Goal: Task Accomplishment & Management: Use online tool/utility

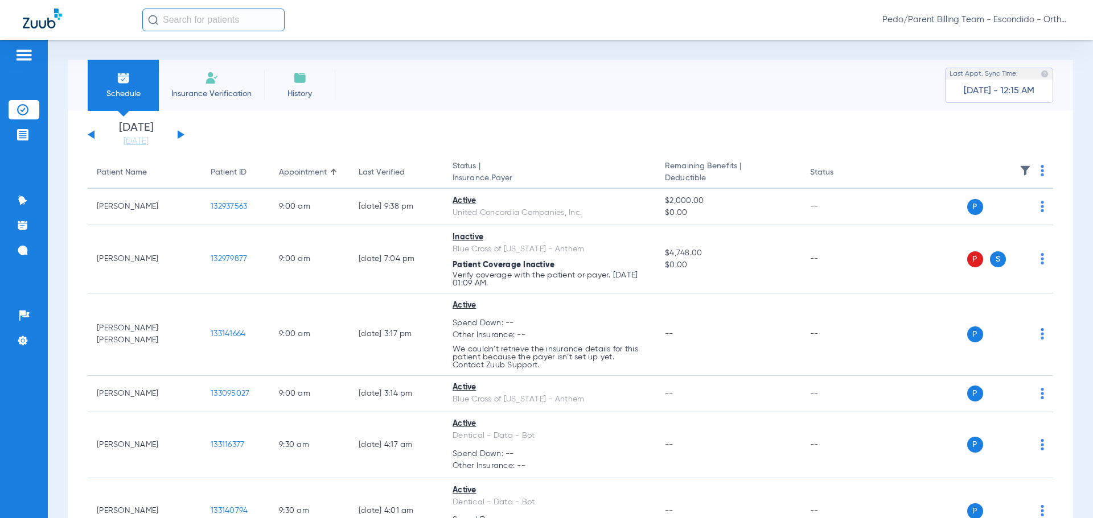
click at [180, 133] on button at bounding box center [181, 134] width 7 height 9
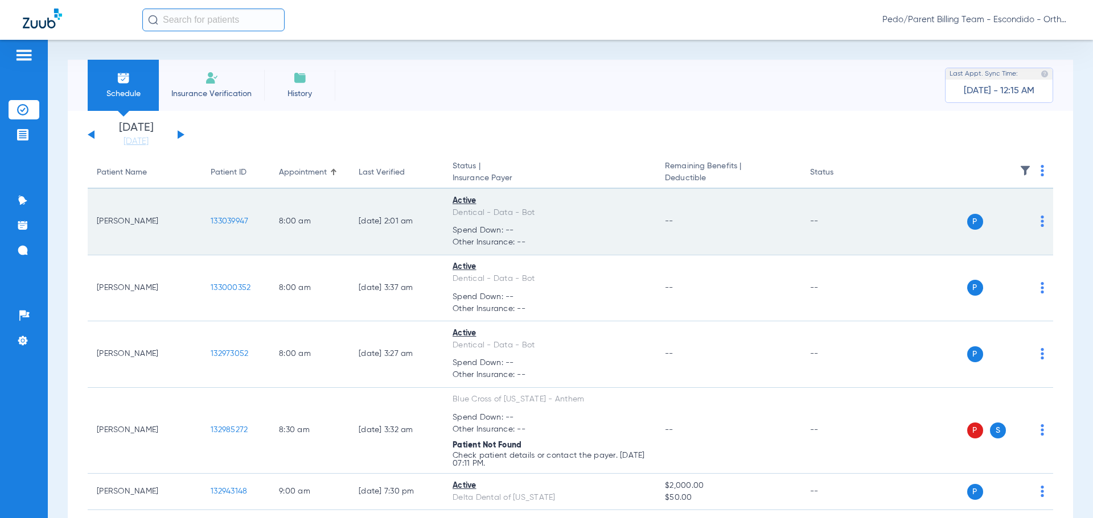
click at [226, 220] on span "133039947" at bounding box center [230, 221] width 38 height 8
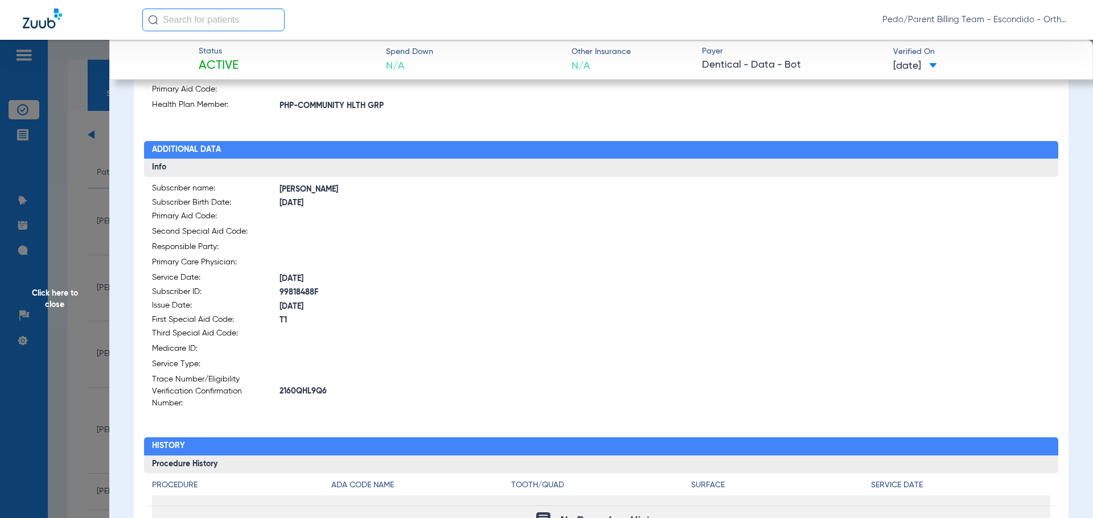
scroll to position [228, 0]
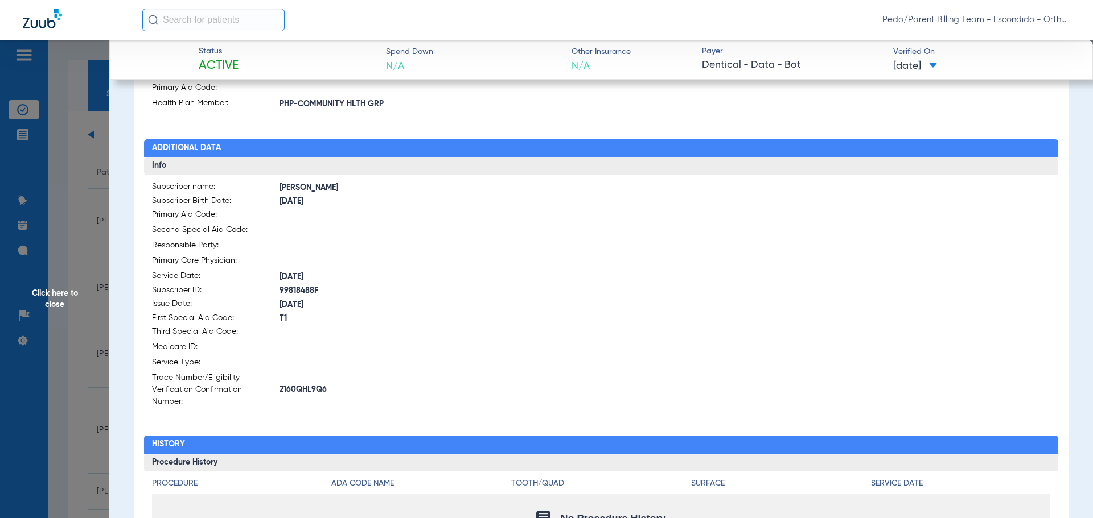
click at [303, 387] on span "2160QHL9Q6" at bounding box center [440, 390] width 322 height 12
copy span "2160QHL9Q6"
click at [86, 220] on span "Click here to close" at bounding box center [54, 299] width 109 height 518
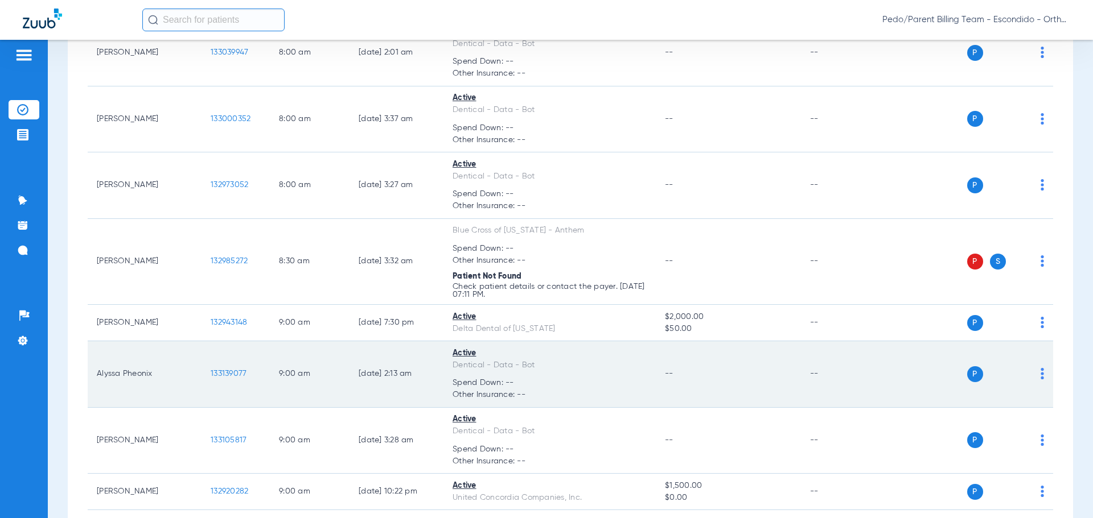
scroll to position [171, 0]
click at [233, 368] on span "133139077" at bounding box center [229, 372] width 36 height 8
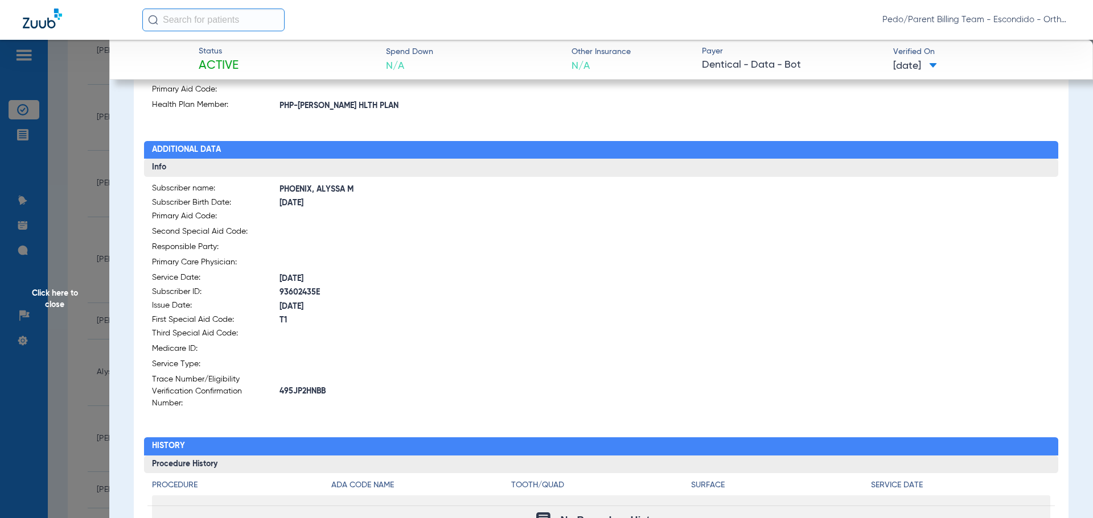
scroll to position [228, 0]
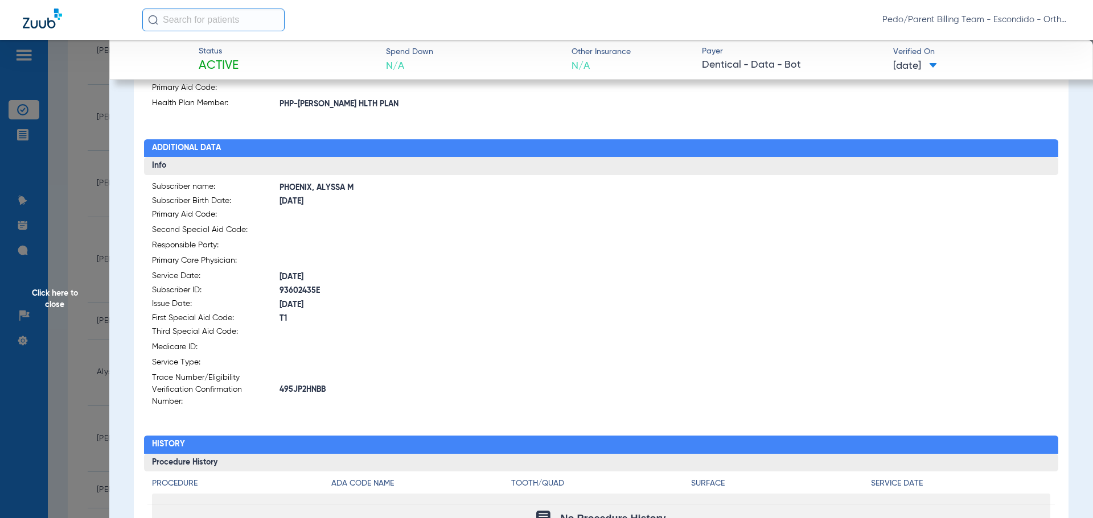
click at [313, 384] on span "495JP2HNBB" at bounding box center [440, 390] width 322 height 12
copy span "495JP2HNBB"
click at [59, 190] on span "Click here to close" at bounding box center [54, 299] width 109 height 518
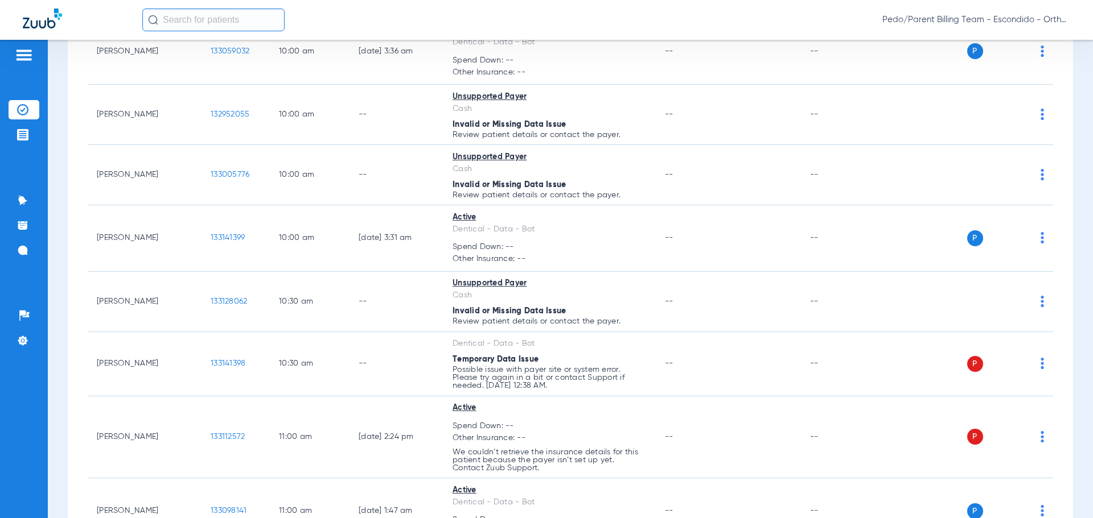
scroll to position [740, 0]
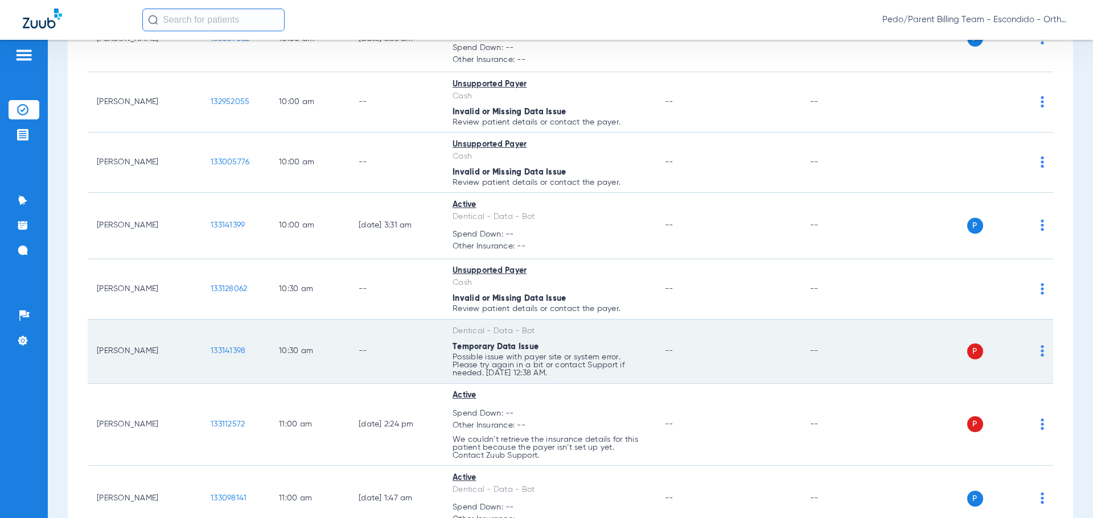
click at [1040, 351] on img at bounding box center [1041, 350] width 3 height 11
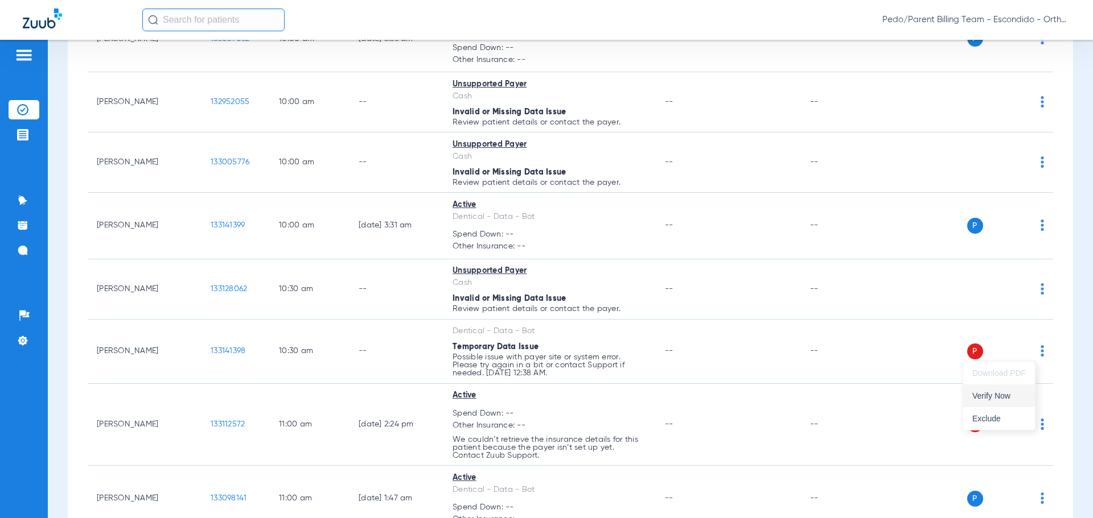
click at [1009, 390] on button "Verify Now" at bounding box center [999, 396] width 72 height 23
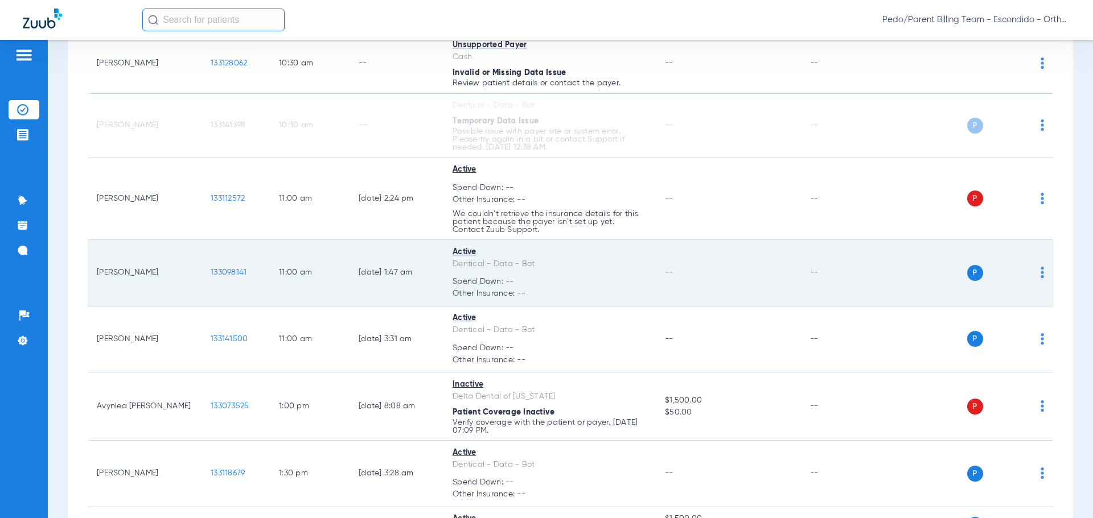
scroll to position [967, 0]
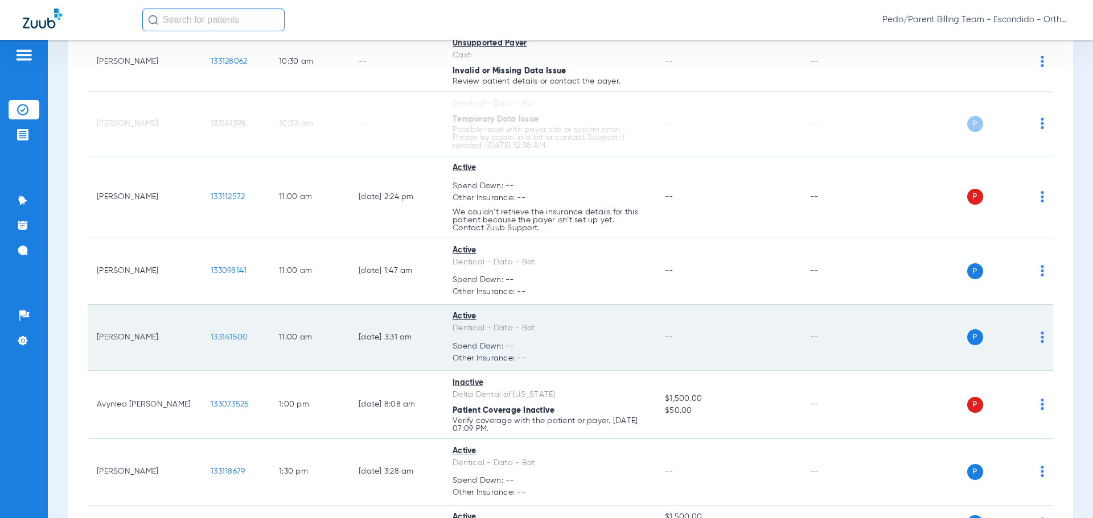
click at [226, 335] on span "133141500" at bounding box center [229, 337] width 37 height 8
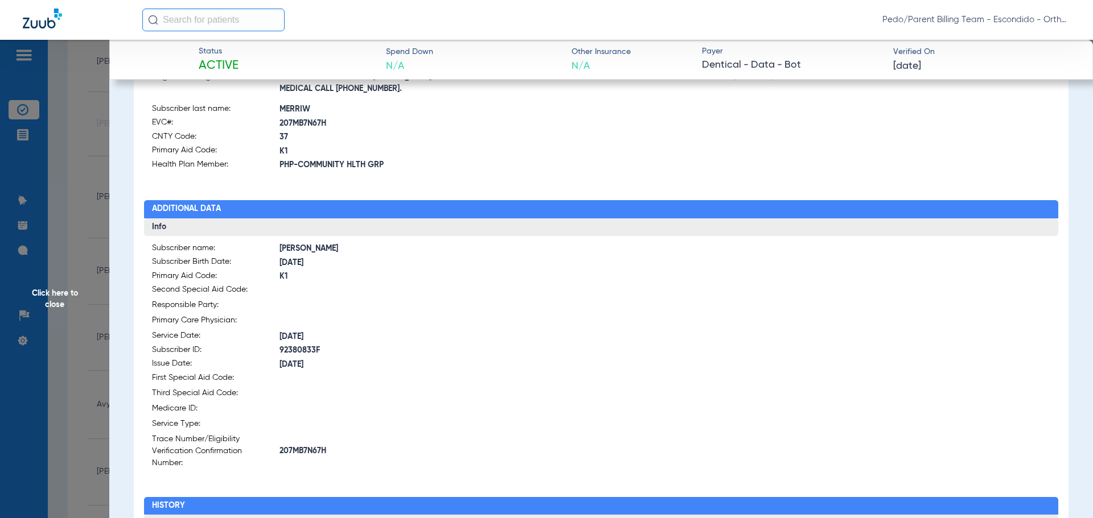
scroll to position [168, 0]
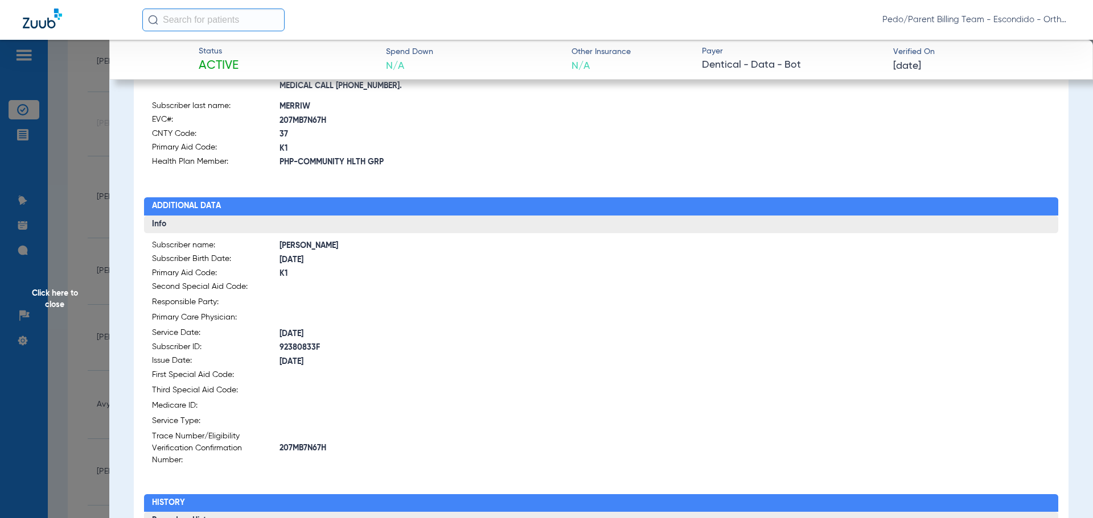
click at [311, 443] on span "207MB7N67H" at bounding box center [440, 449] width 322 height 12
copy span "207MB7N67H"
click at [112, 123] on app-member-insurance-verification-view "Status Active Spend Down N/A Other Insurance N/A Payer Dentical - Data - Bot Ve…" at bounding box center [600, 274] width 983 height 804
click at [83, 134] on span "Click here to close" at bounding box center [54, 299] width 109 height 518
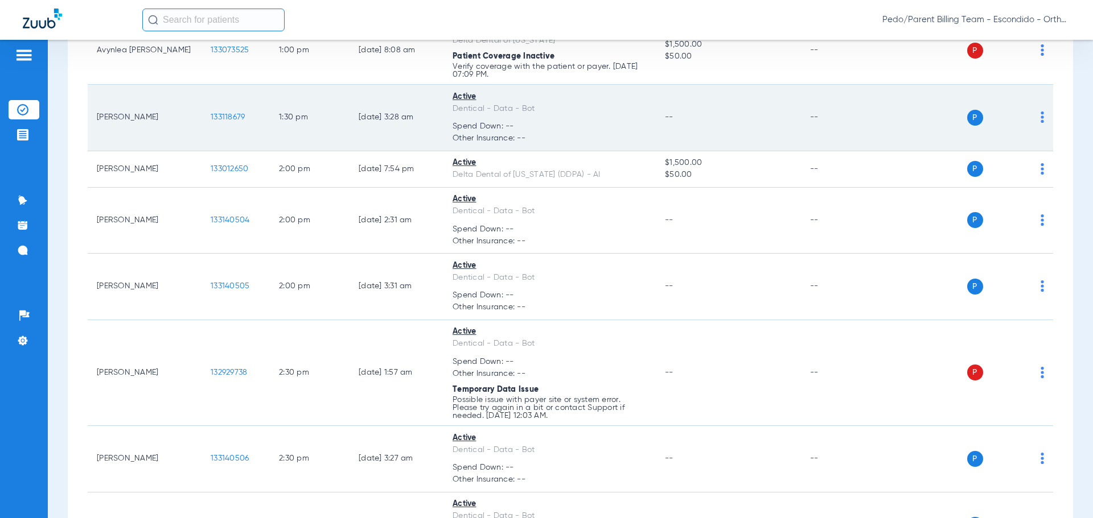
scroll to position [1423, 0]
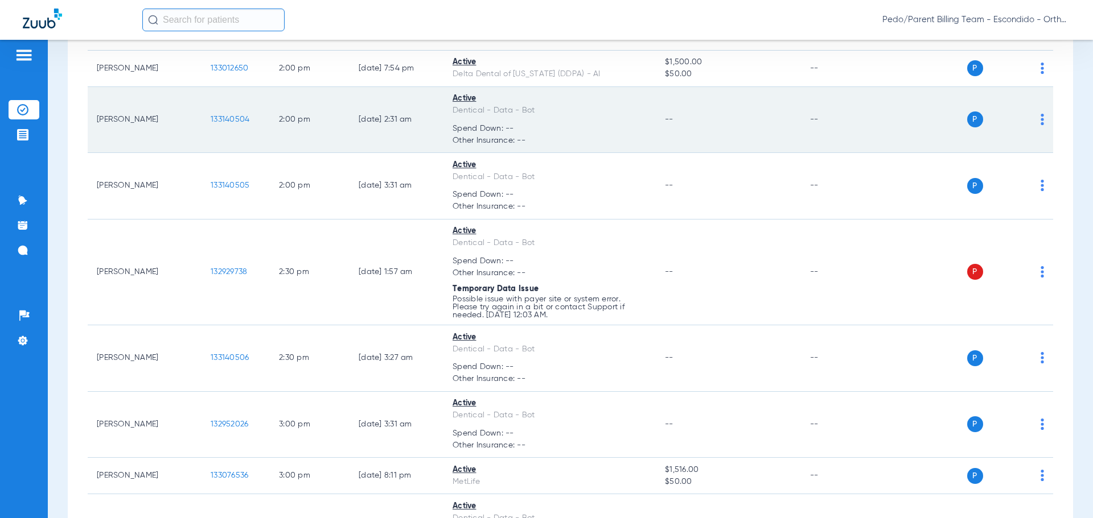
click at [236, 121] on span "133140504" at bounding box center [230, 120] width 39 height 8
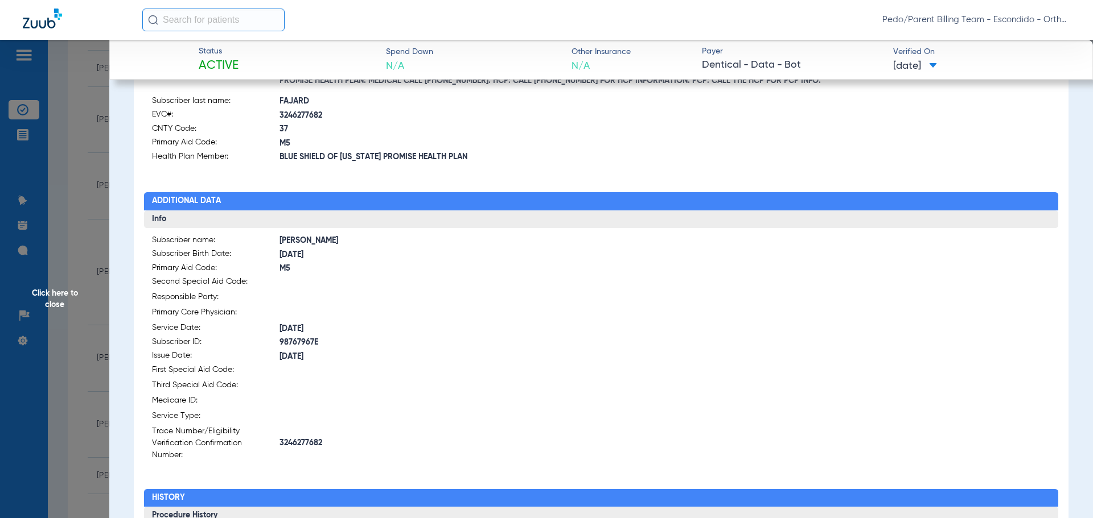
scroll to position [111, 0]
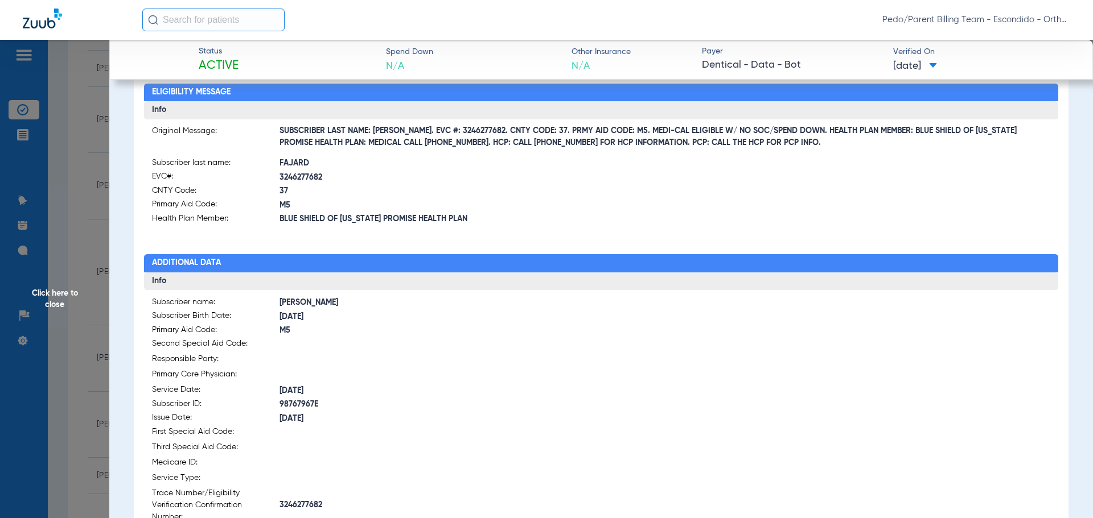
click at [306, 175] on span "3246277682" at bounding box center [440, 178] width 322 height 12
copy span "3246277682"
click at [296, 503] on span "3246277682" at bounding box center [440, 506] width 322 height 12
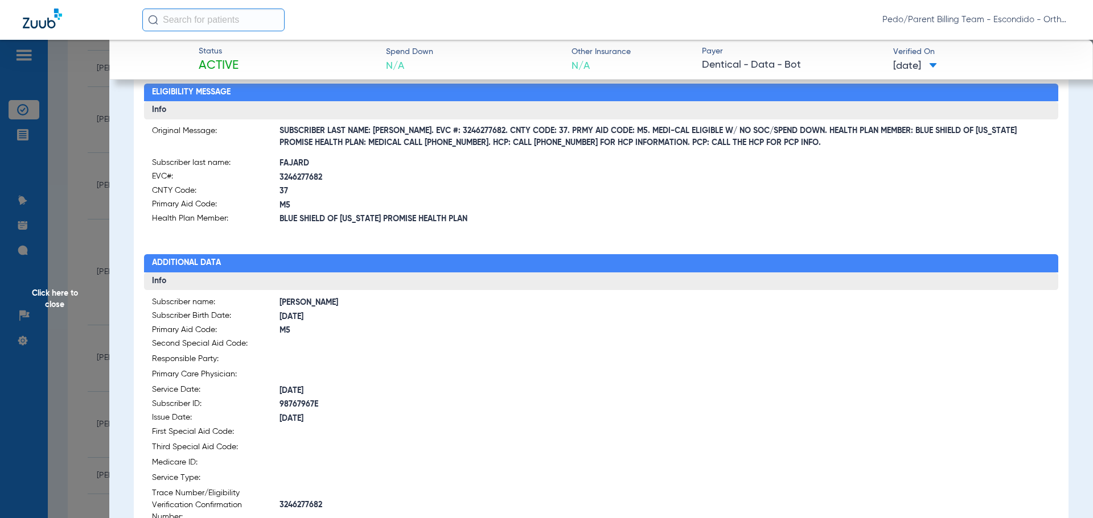
copy span "3246277682"
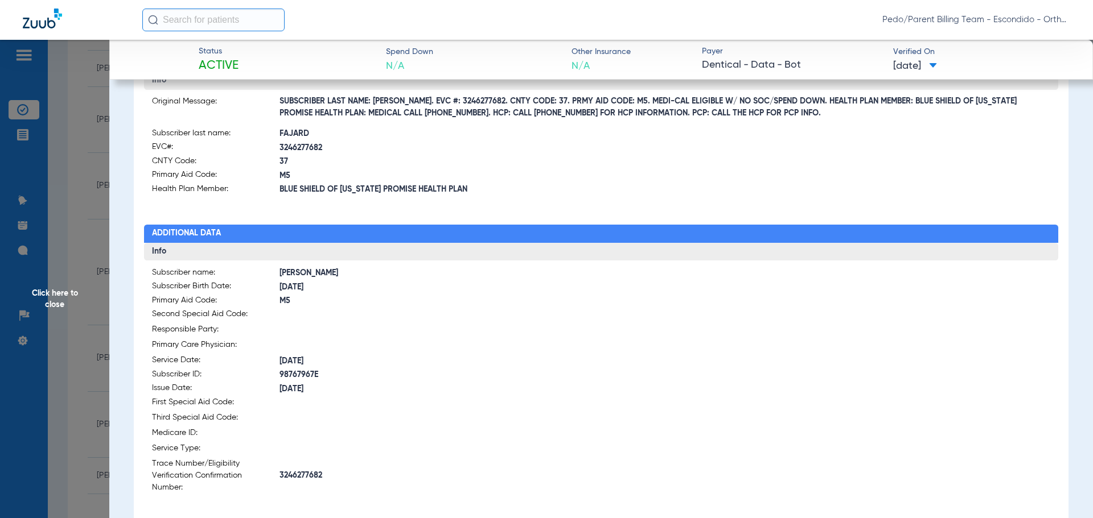
scroll to position [225, 0]
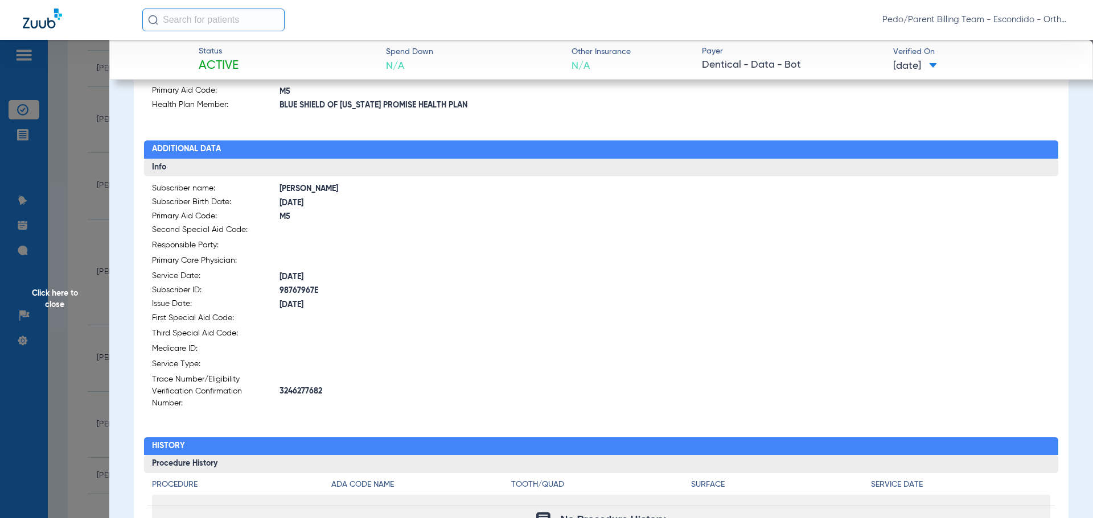
click at [56, 354] on span "Click here to close" at bounding box center [54, 299] width 109 height 518
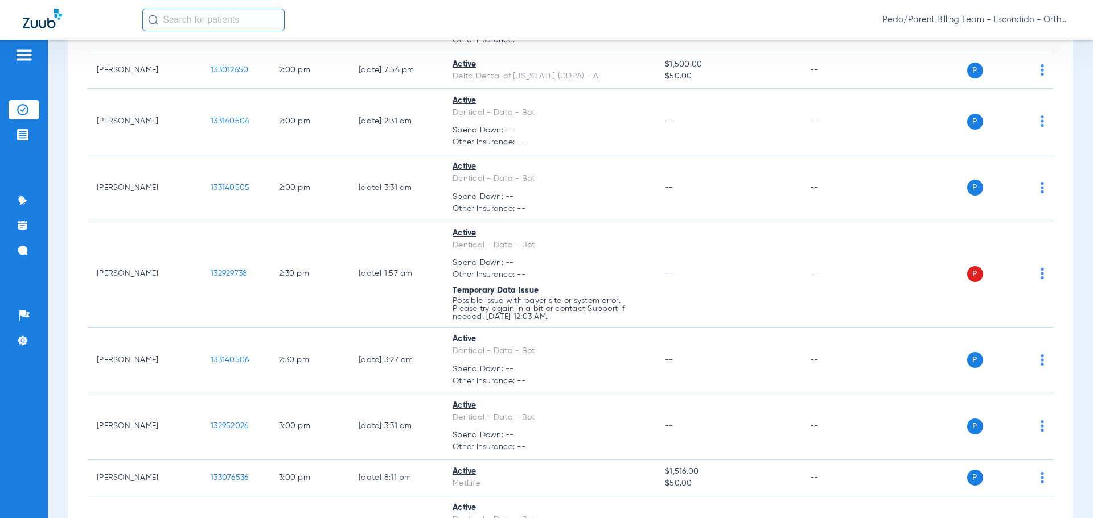
scroll to position [1425, 0]
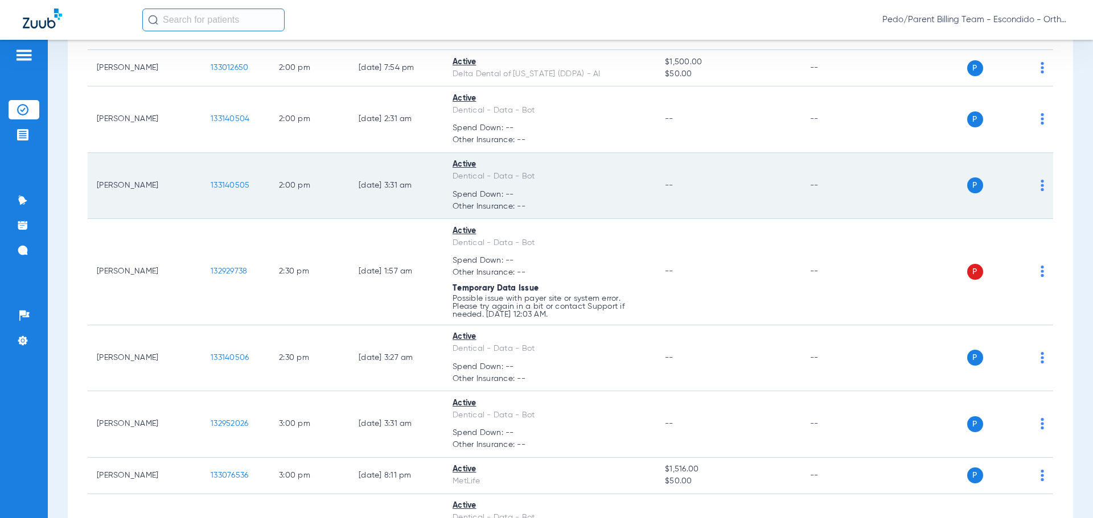
click at [235, 189] on span "133140505" at bounding box center [230, 186] width 39 height 8
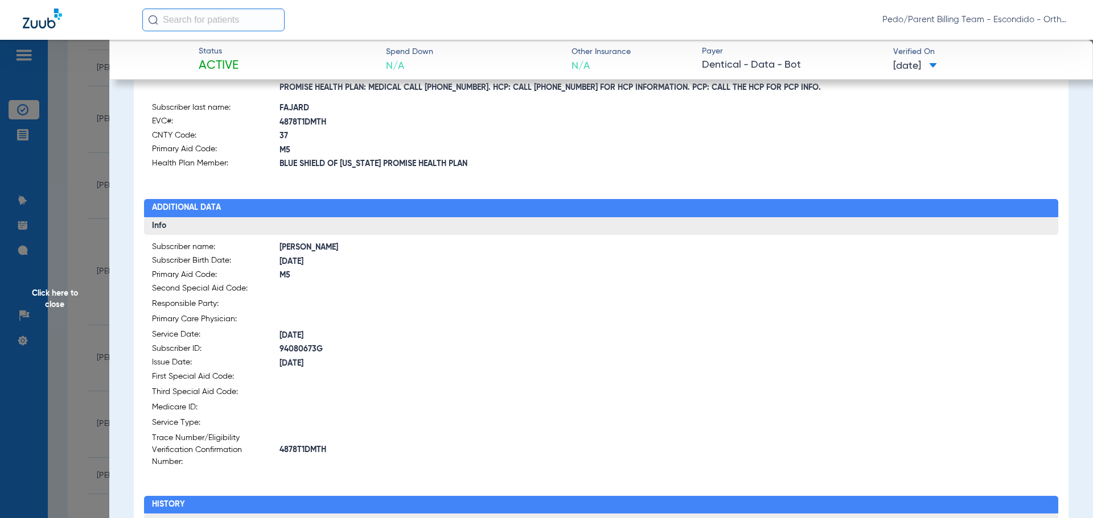
scroll to position [171, 0]
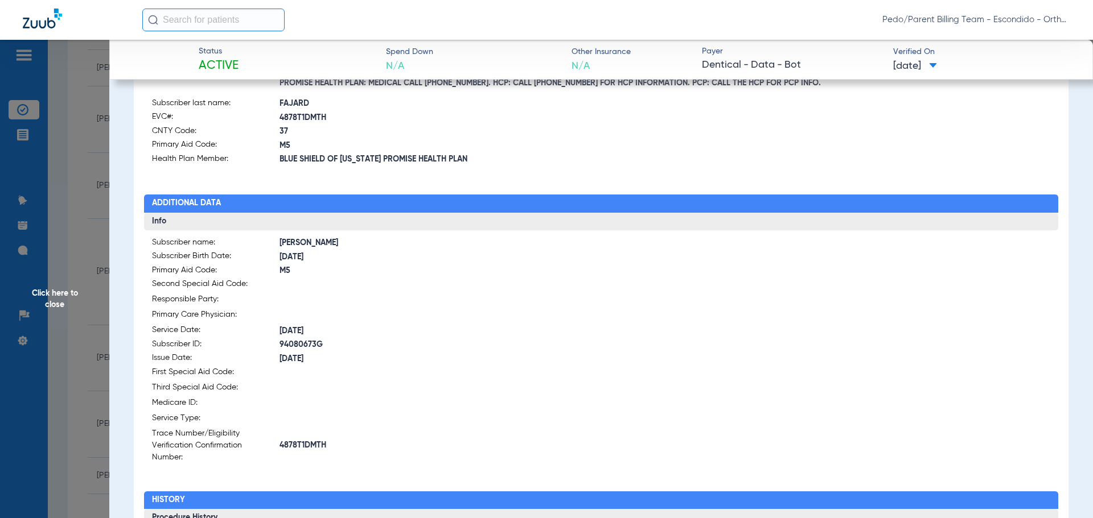
click at [287, 440] on span "4878T1DMTH" at bounding box center [440, 446] width 322 height 12
click at [289, 440] on span "4878T1DMTH" at bounding box center [440, 446] width 322 height 12
copy span "4878T1DMTH"
click at [83, 230] on span "Click here to close" at bounding box center [54, 299] width 109 height 518
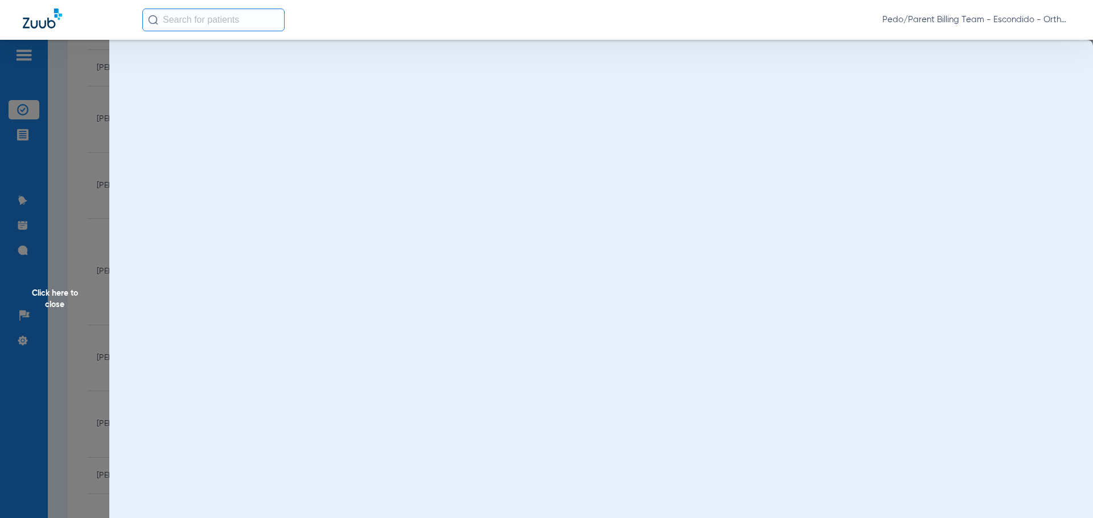
scroll to position [0, 0]
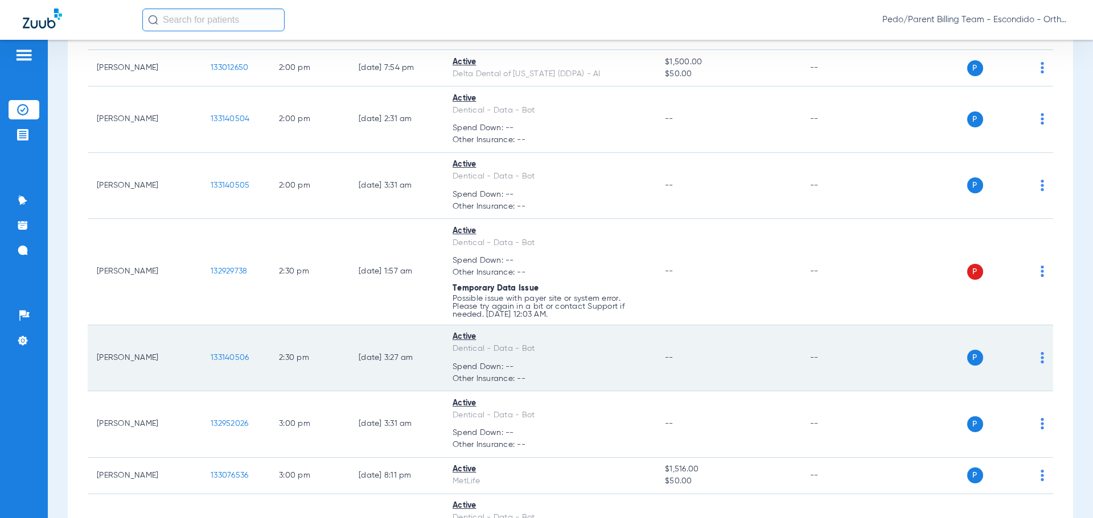
click at [235, 358] on span "133140506" at bounding box center [230, 358] width 38 height 8
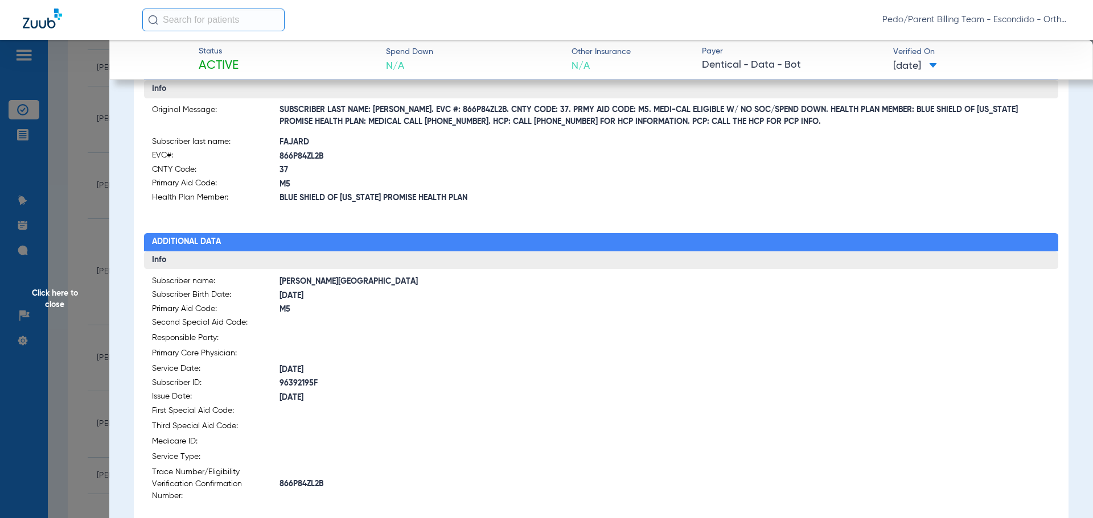
scroll to position [171, 0]
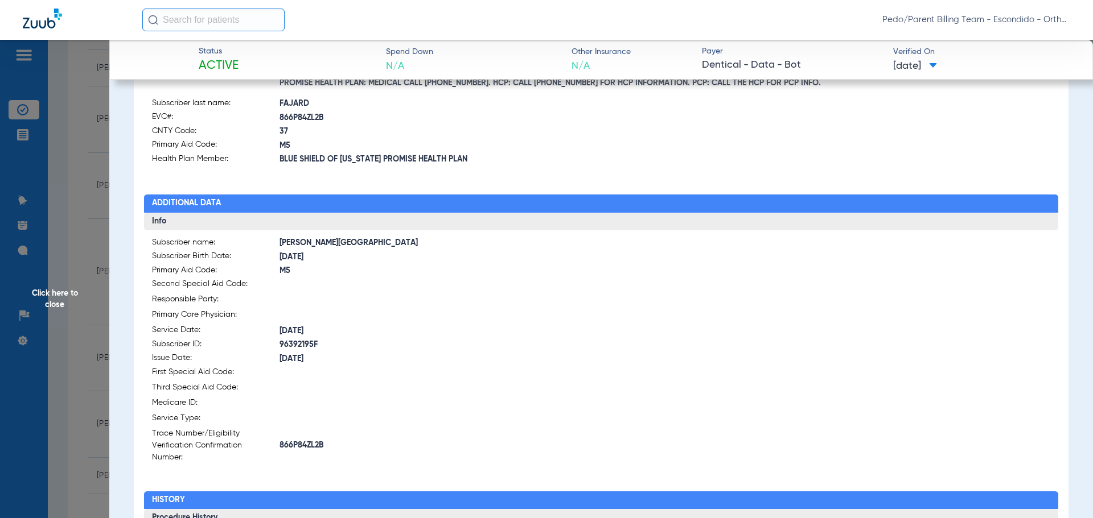
click at [291, 440] on span "866P84ZL2B" at bounding box center [440, 446] width 322 height 12
copy span "866P84ZL2B"
click at [72, 231] on span "Click here to close" at bounding box center [54, 299] width 109 height 518
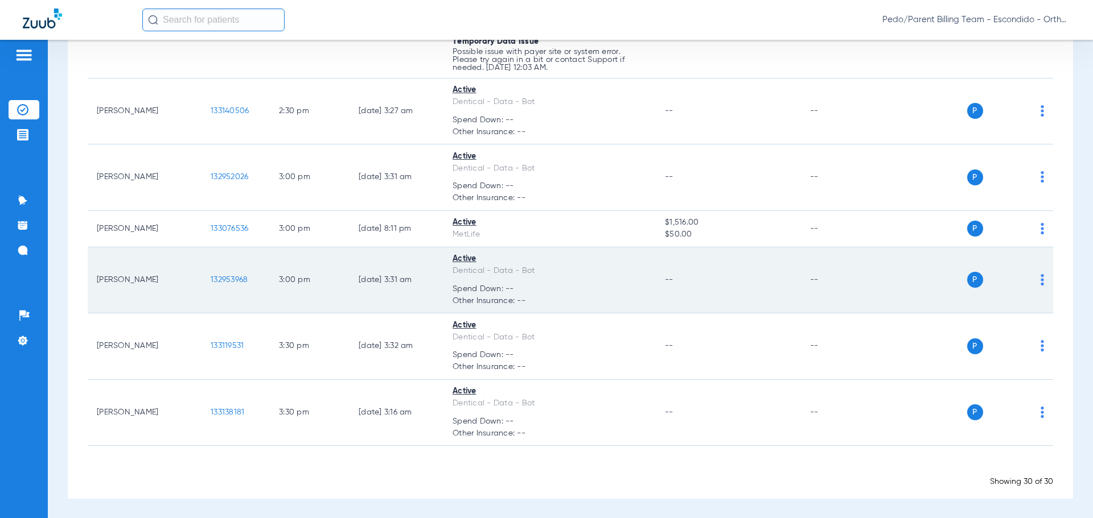
scroll to position [1672, 0]
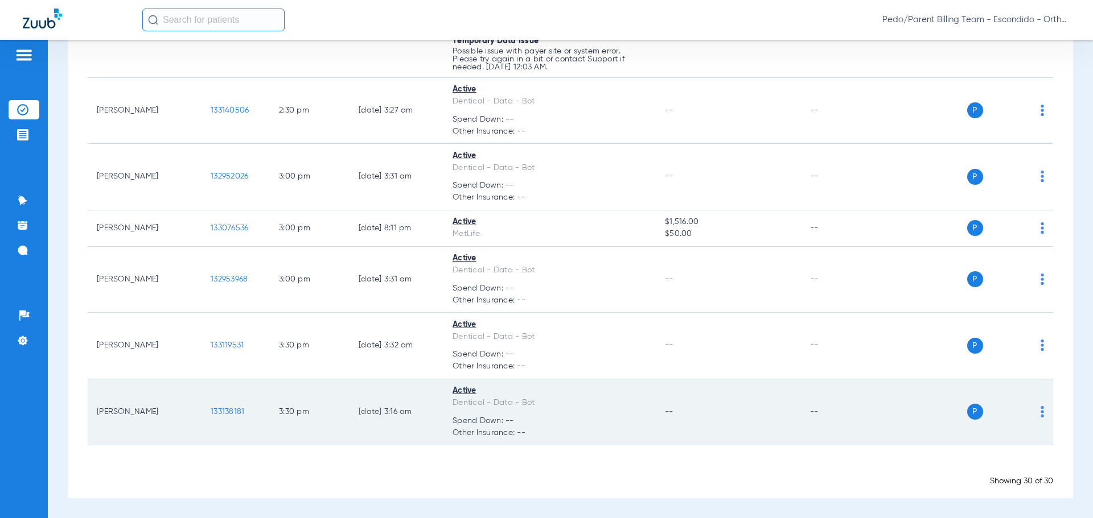
click at [240, 411] on span "133138181" at bounding box center [228, 412] width 34 height 8
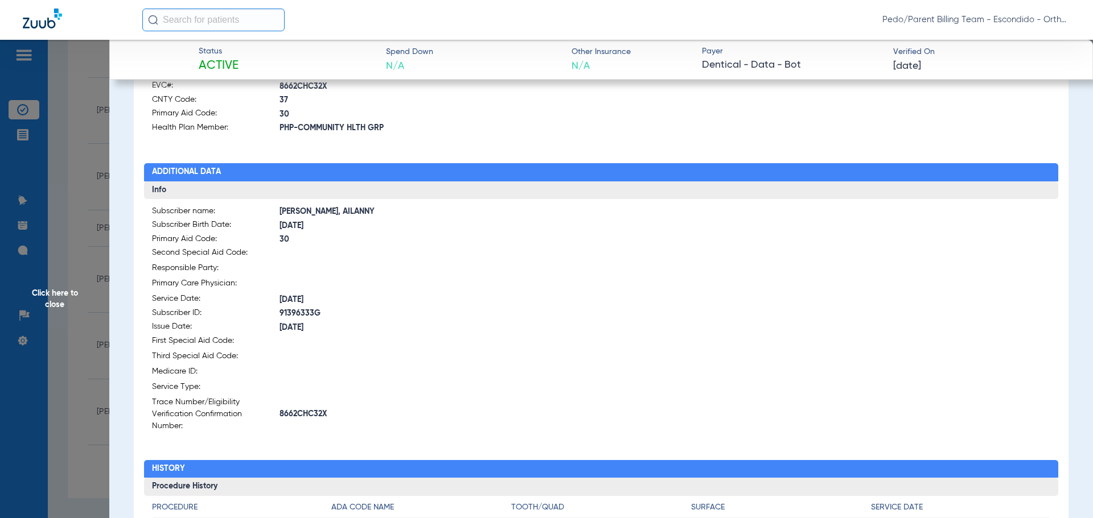
scroll to position [228, 0]
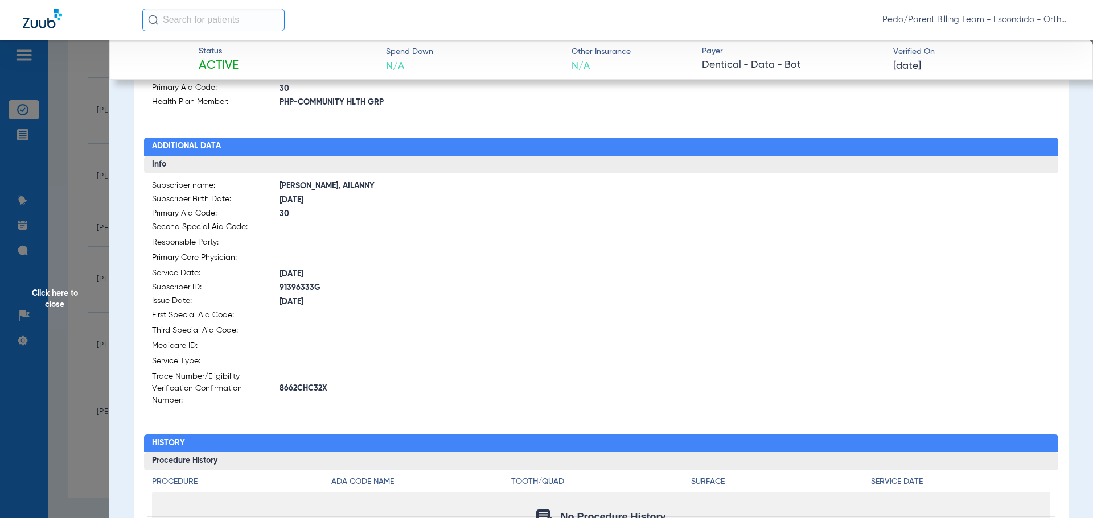
click at [287, 386] on span "8662CHC32X" at bounding box center [440, 389] width 322 height 12
copy span "8662CHC32X"
drag, startPoint x: 82, startPoint y: 274, endPoint x: 99, endPoint y: 273, distance: 17.1
click at [82, 274] on span "Click here to close" at bounding box center [54, 299] width 109 height 518
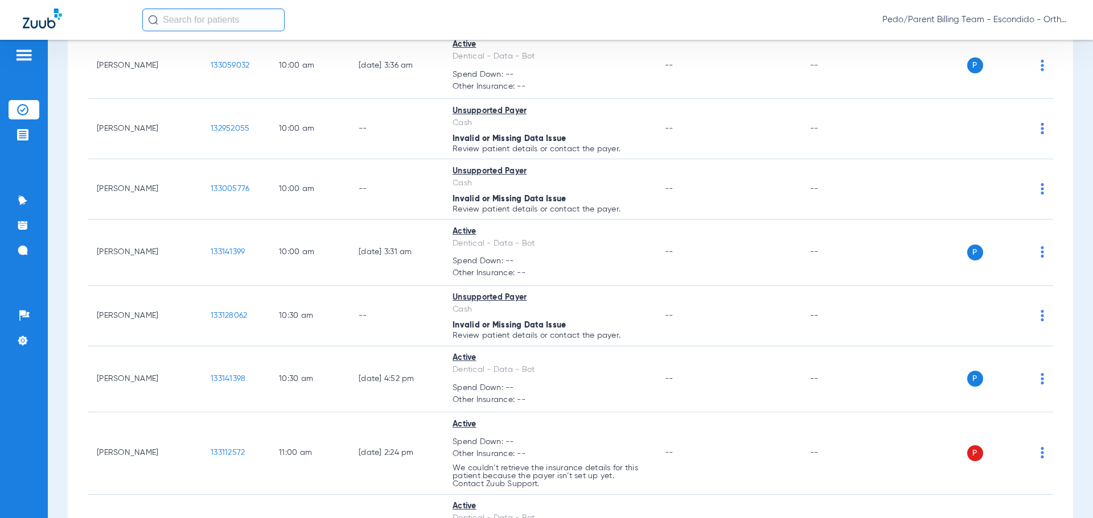
scroll to position [762, 0]
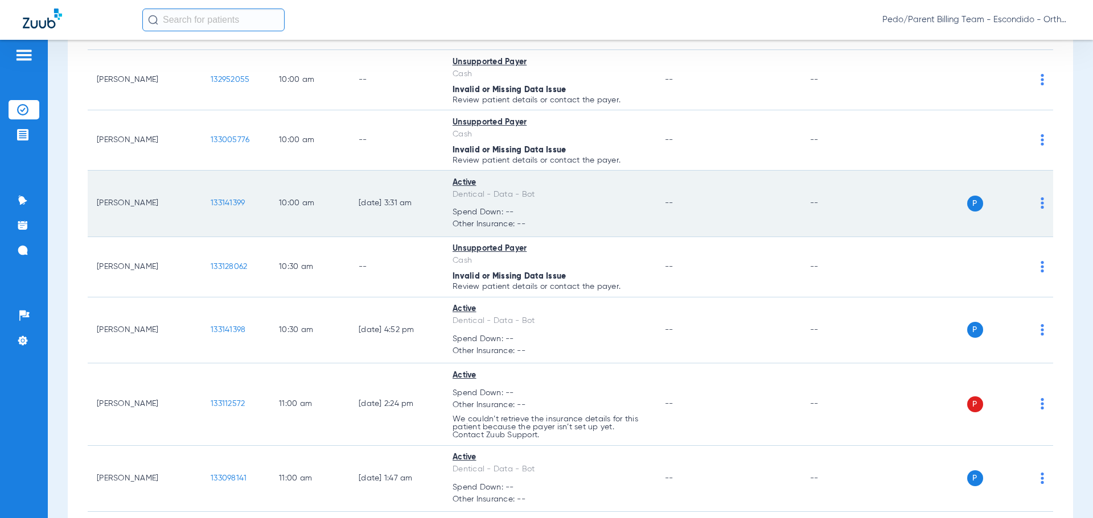
click at [241, 205] on span "133141399" at bounding box center [228, 203] width 34 height 8
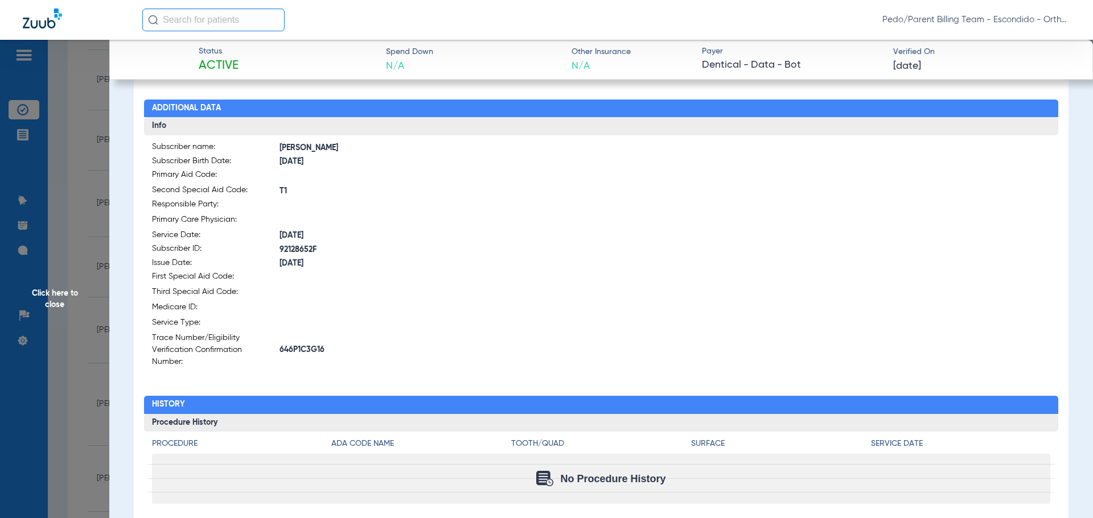
scroll to position [282, 0]
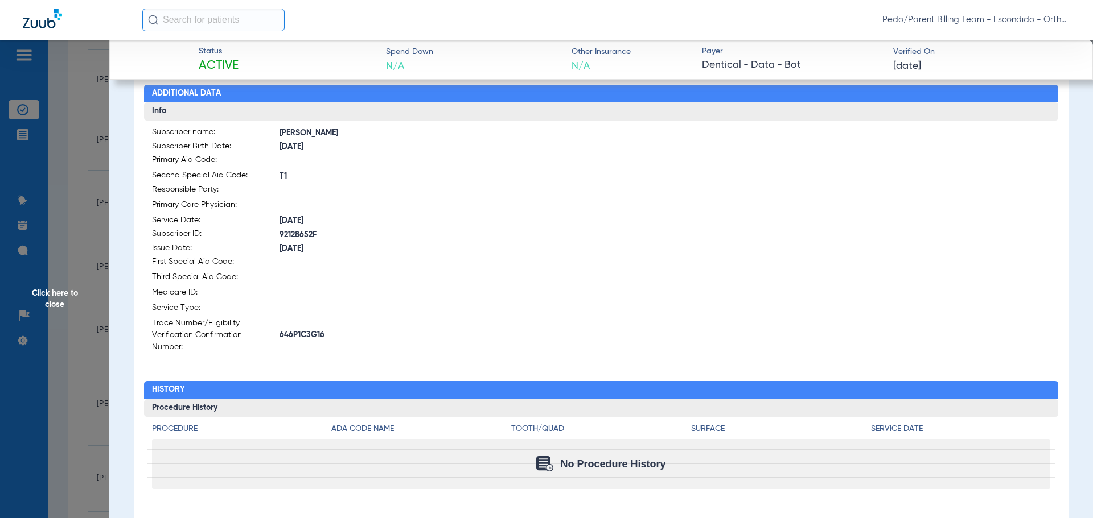
click at [317, 333] on span "646P1C3G16" at bounding box center [440, 335] width 322 height 12
copy span "646P1C3G16"
drag, startPoint x: 69, startPoint y: 160, endPoint x: 76, endPoint y: 173, distance: 14.3
click at [69, 160] on span "Click here to close" at bounding box center [54, 299] width 109 height 518
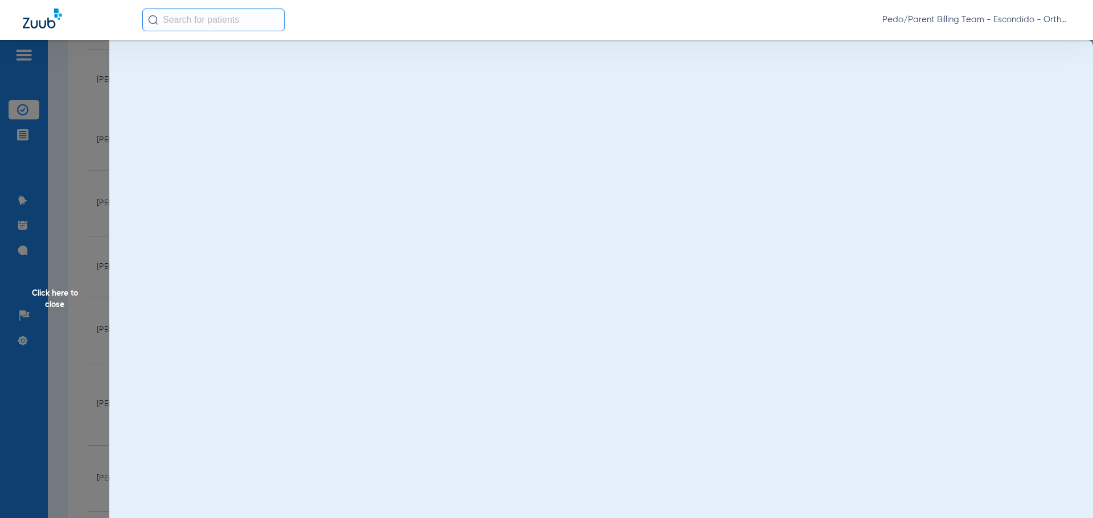
scroll to position [0, 0]
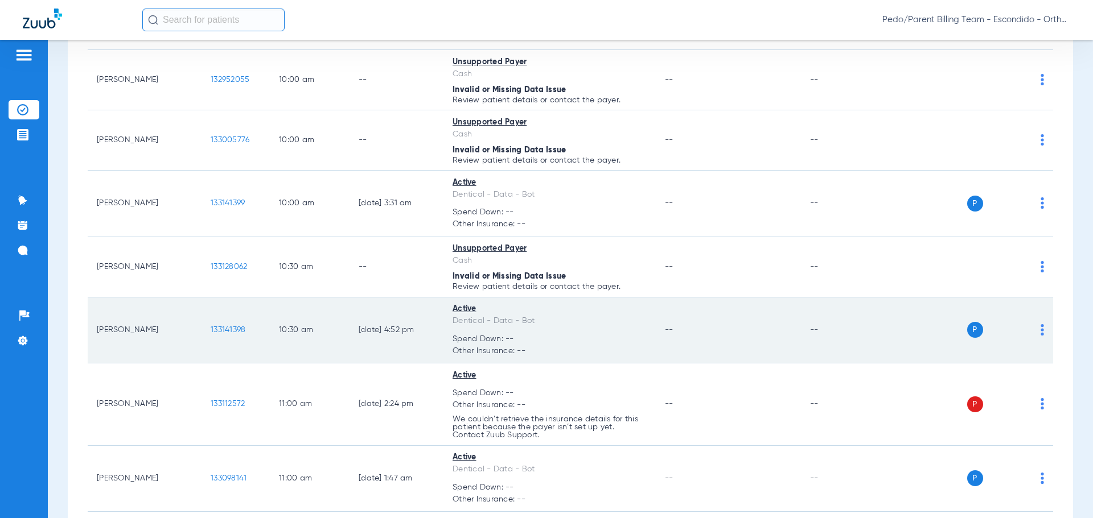
click at [229, 333] on span "133141398" at bounding box center [228, 330] width 35 height 8
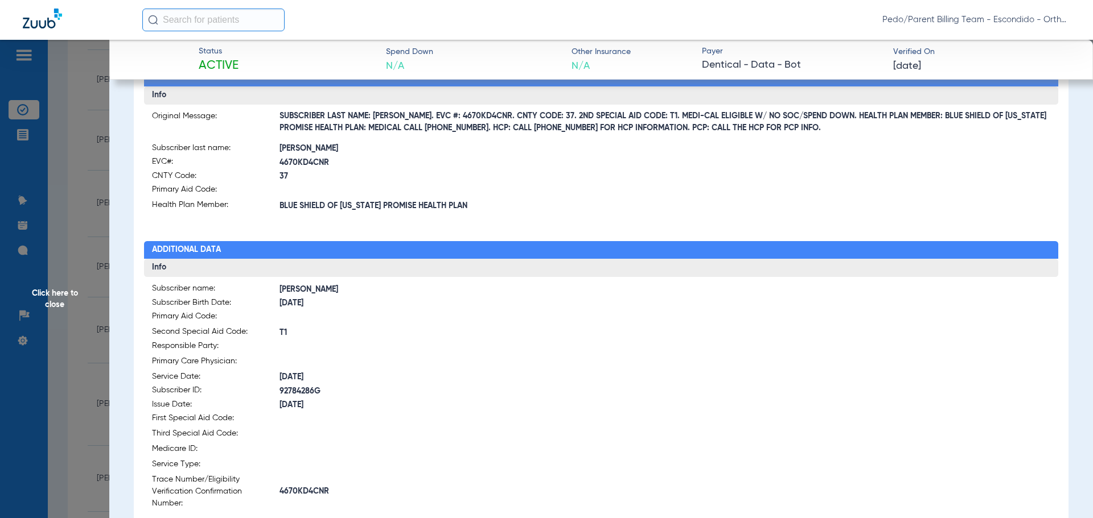
scroll to position [171, 0]
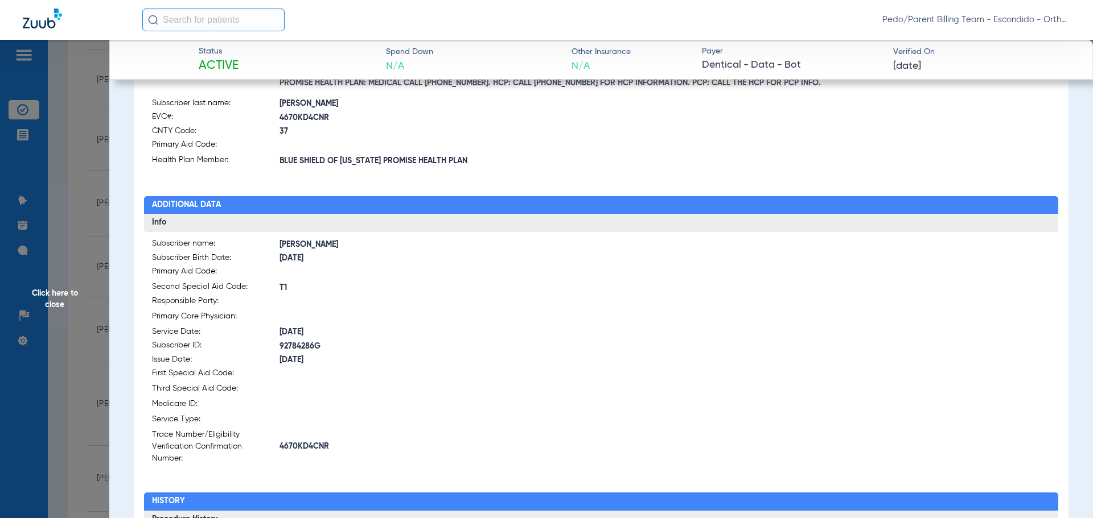
click at [298, 443] on span "4670KD4CNR" at bounding box center [440, 447] width 322 height 12
copy span "4670KD4CNR"
click at [88, 217] on span "Click here to close" at bounding box center [54, 299] width 109 height 518
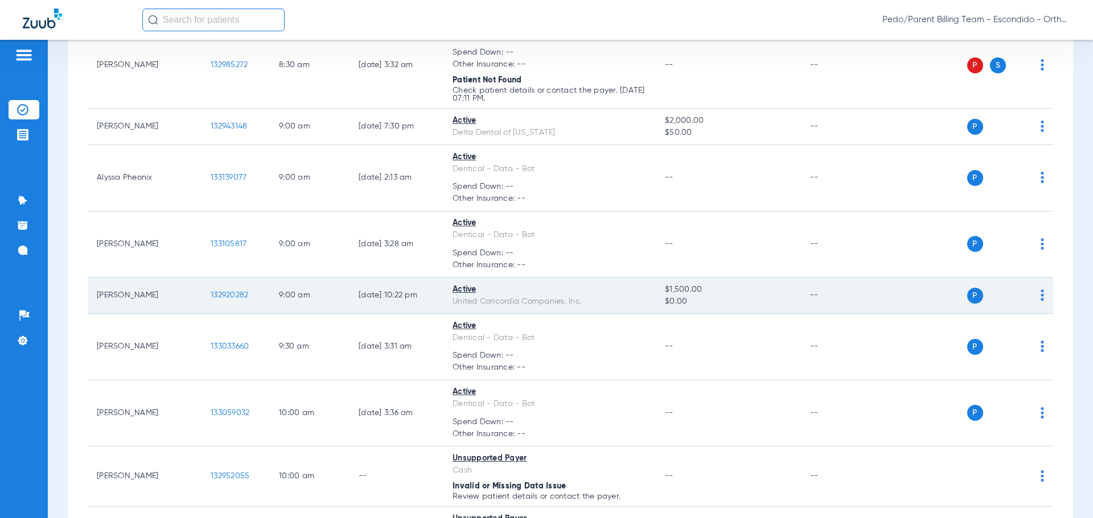
scroll to position [364, 0]
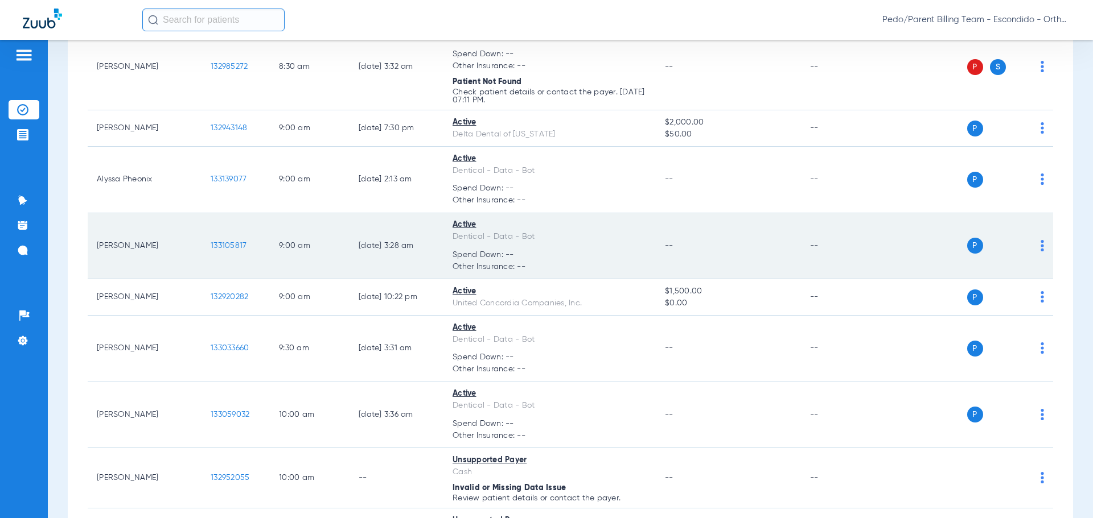
click at [228, 244] on span "133105817" at bounding box center [229, 246] width 36 height 8
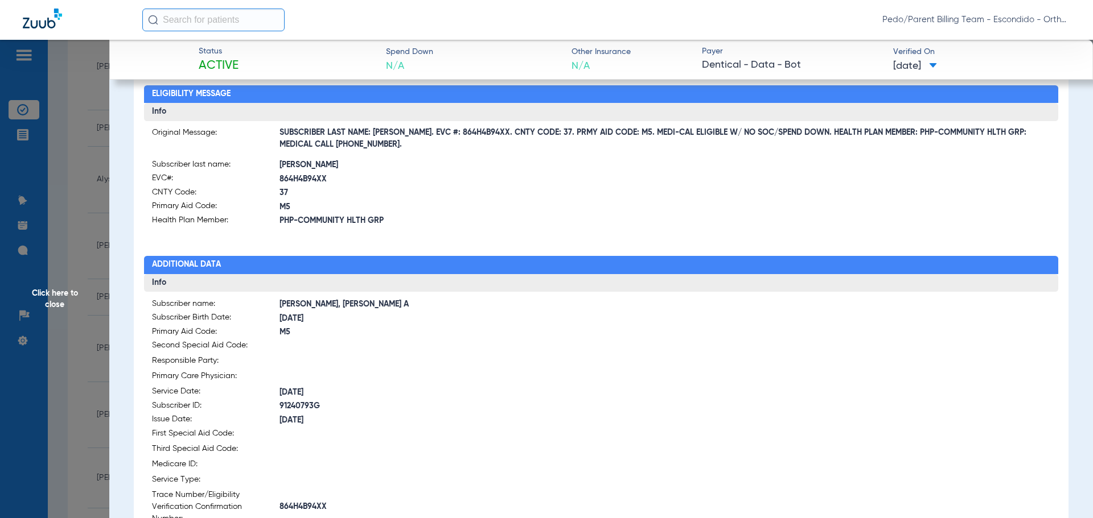
scroll to position [171, 0]
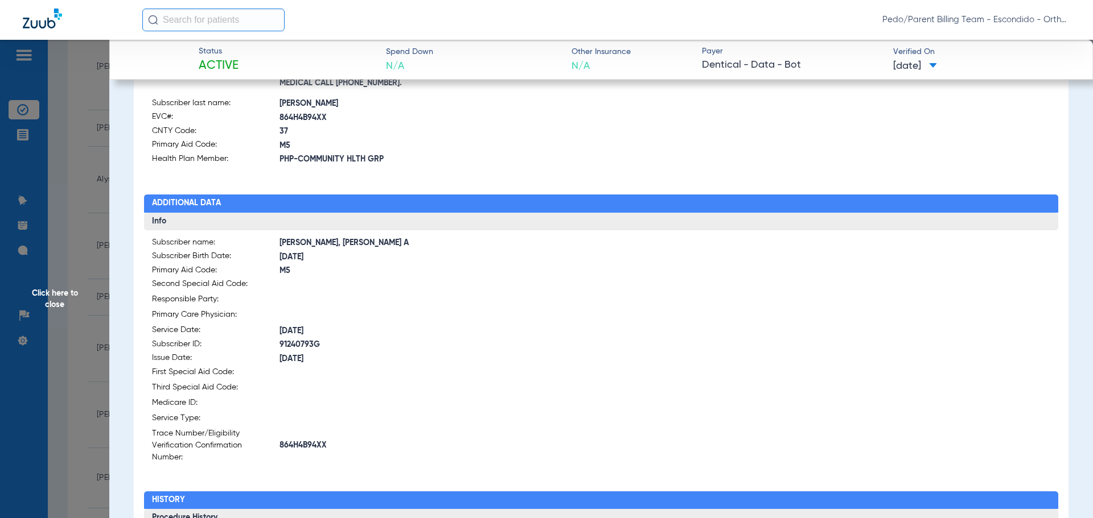
click at [318, 440] on span "864H4B94XX" at bounding box center [440, 446] width 322 height 12
click at [1021, 22] on span "Pedo/Parent Billing Team - Escondido - Ortho | The Super Dentists" at bounding box center [976, 19] width 188 height 11
click at [1002, 47] on button "Account Selection" at bounding box center [1027, 40] width 82 height 23
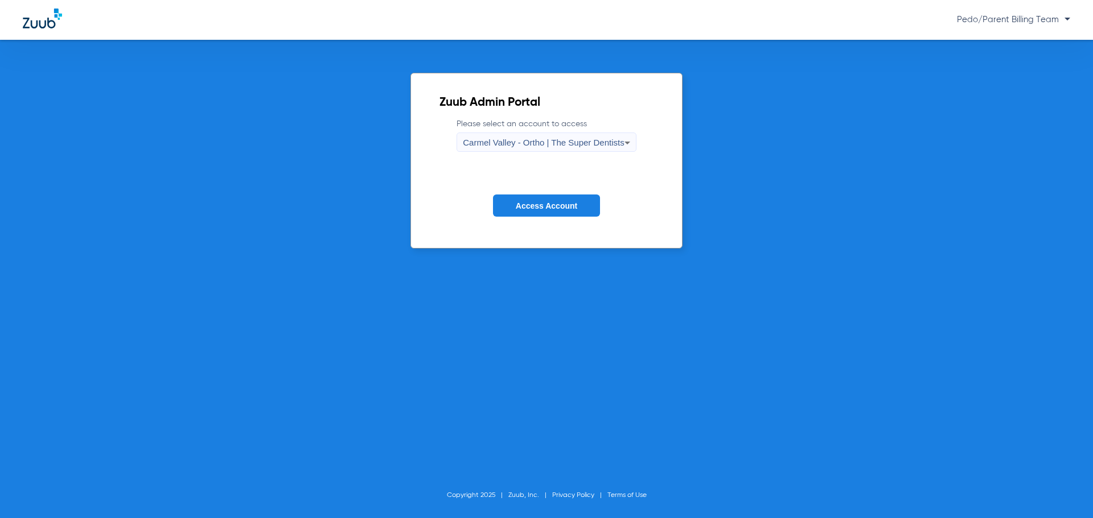
click at [567, 153] on div "Carmel Valley - Ortho | The Super Dentists" at bounding box center [543, 142] width 161 height 19
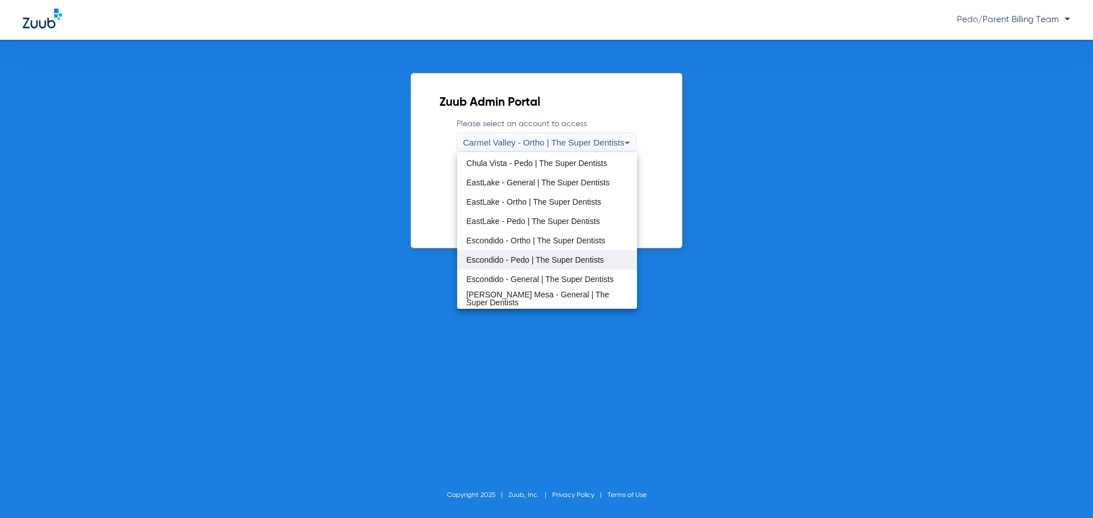
scroll to position [134, 0]
click at [542, 292] on mat-option "Oceanside - Ortho | The Super Dentists" at bounding box center [546, 299] width 179 height 19
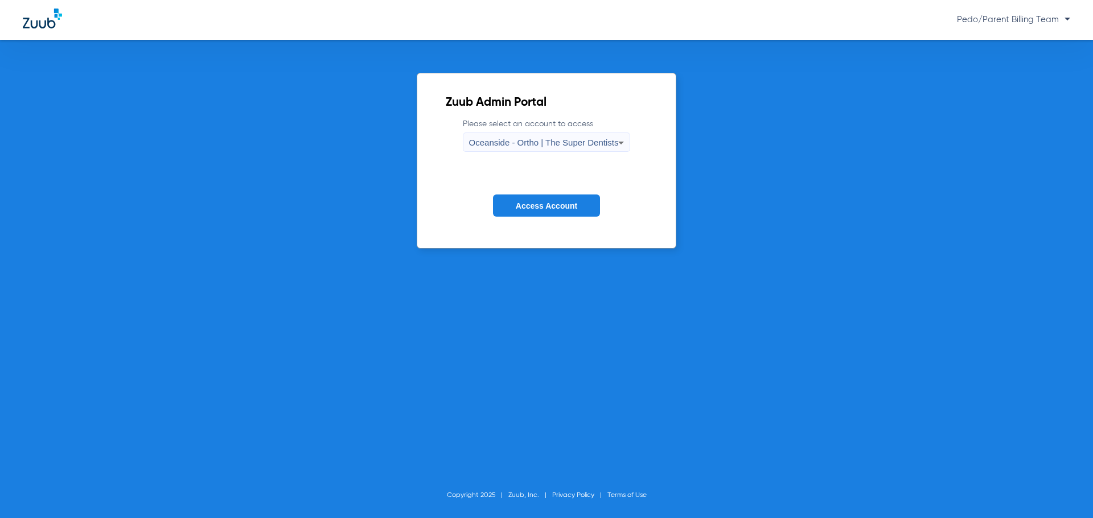
click at [542, 205] on span "Access Account" at bounding box center [546, 205] width 61 height 9
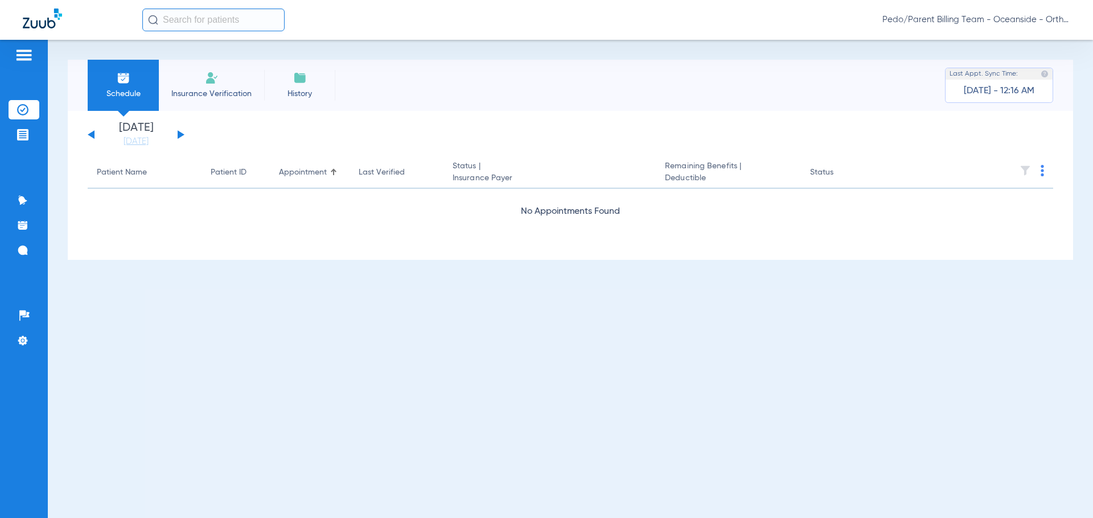
click at [178, 135] on div "[DATE] [DATE] [DATE] [DATE] [DATE] [DATE] [DATE] [DATE] [DATE] [DATE] [DATE] [D…" at bounding box center [136, 134] width 97 height 25
click at [178, 135] on button at bounding box center [181, 134] width 7 height 9
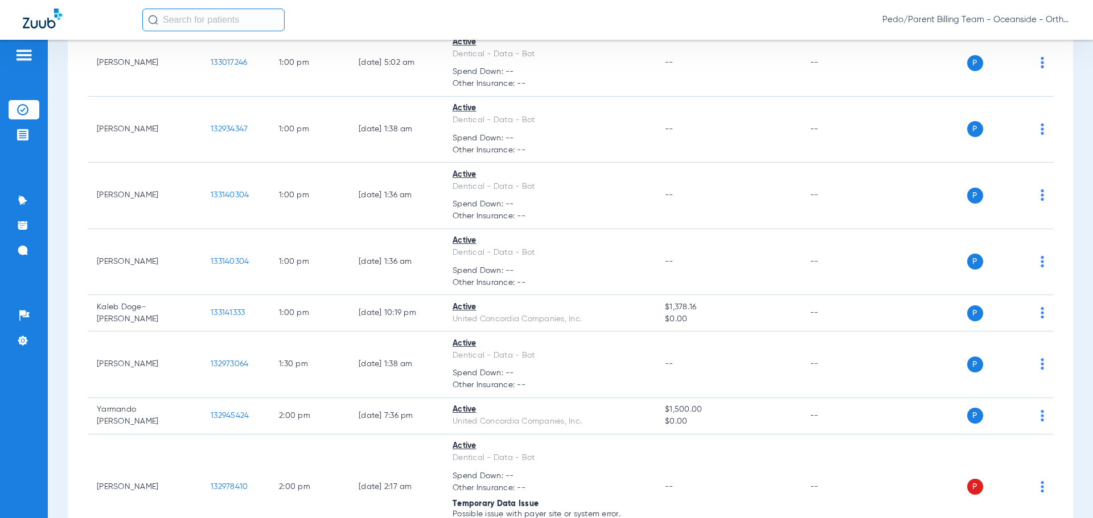
scroll to position [1024, 0]
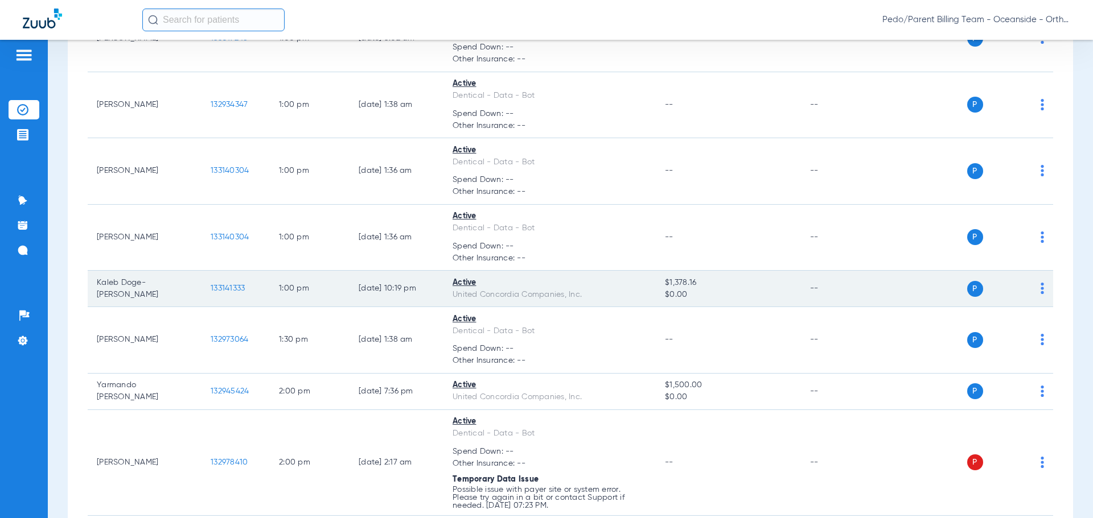
click at [221, 287] on span "133141333" at bounding box center [228, 289] width 34 height 8
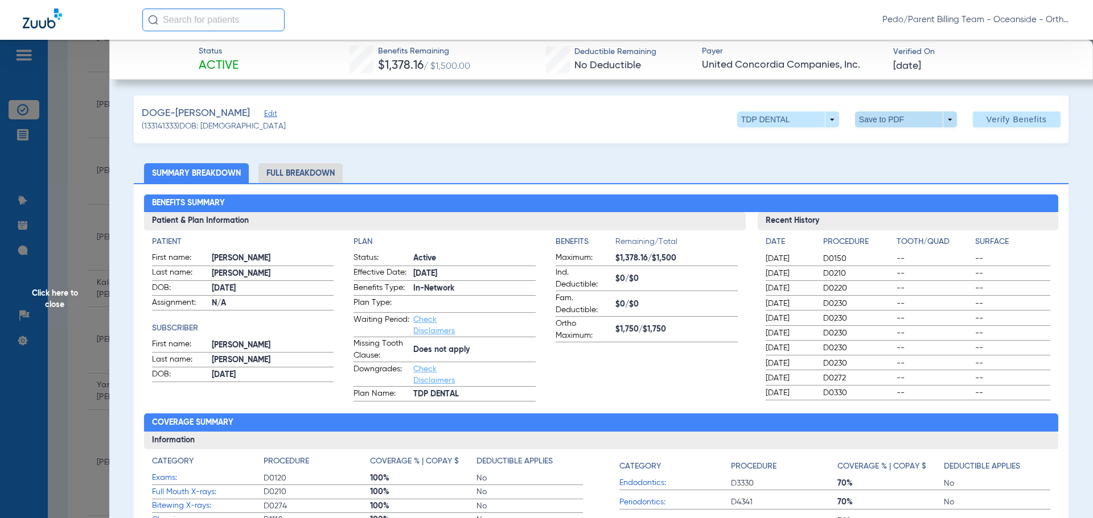
click at [878, 118] on span at bounding box center [906, 120] width 102 height 16
click at [887, 146] on span "Save to PDF" at bounding box center [901, 142] width 45 height 8
